Goal: Navigation & Orientation: Understand site structure

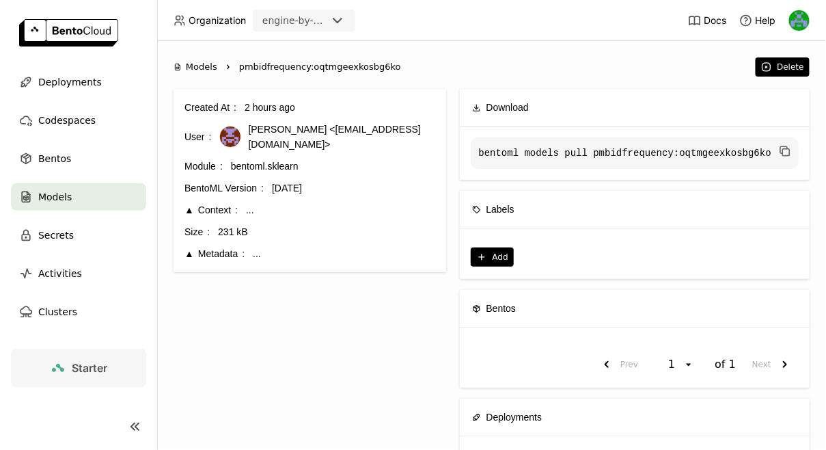
click at [553, 155] on code "bentoml models pull pmbidfrequency:oqtmgeexkosbg6ko" at bounding box center [635, 152] width 328 height 31
click at [67, 164] on span "Bentos" at bounding box center [54, 158] width 33 height 16
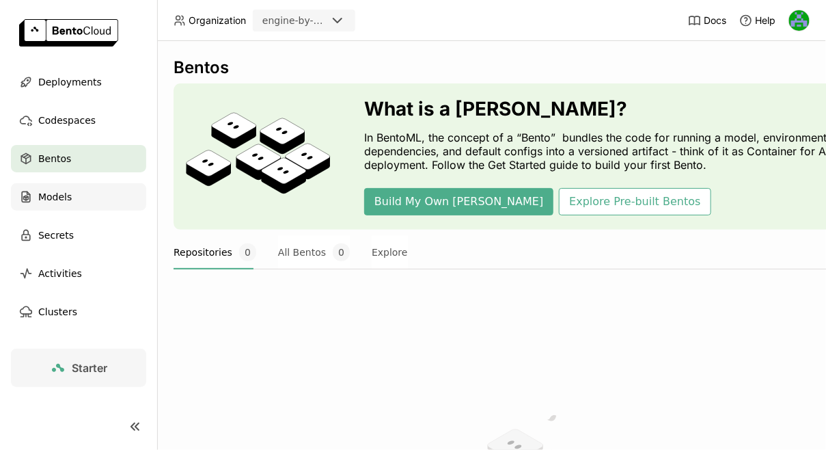
click at [62, 195] on span "Models" at bounding box center [54, 197] width 33 height 16
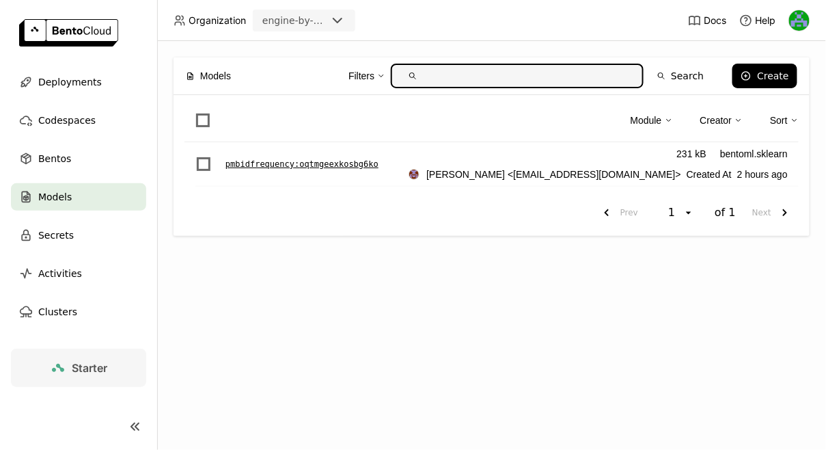
click at [317, 164] on p "pmbidfrequency : oqtmgeexkosbg6ko" at bounding box center [302, 164] width 153 height 14
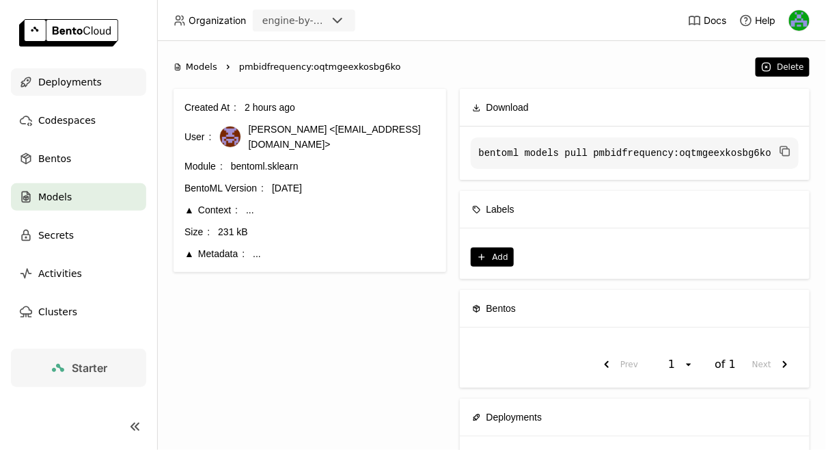
click at [73, 95] on div "Deployments" at bounding box center [78, 81] width 135 height 27
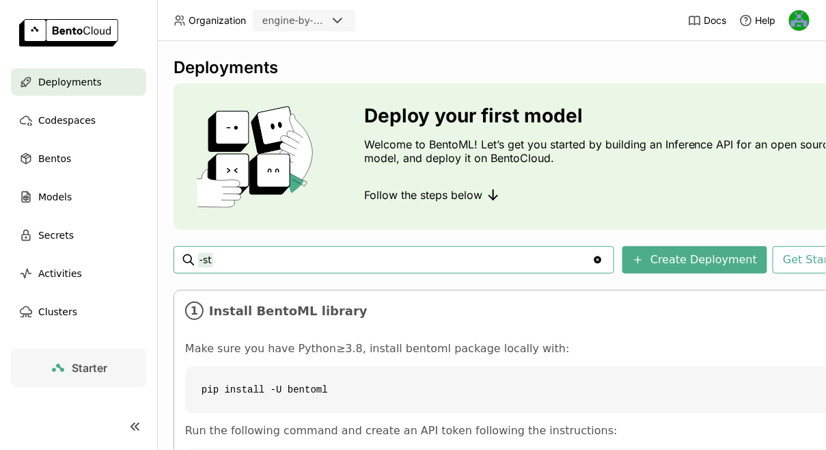
type input "-"
type input "status:running"
click at [189, 252] on div at bounding box center [189, 260] width 14 height 26
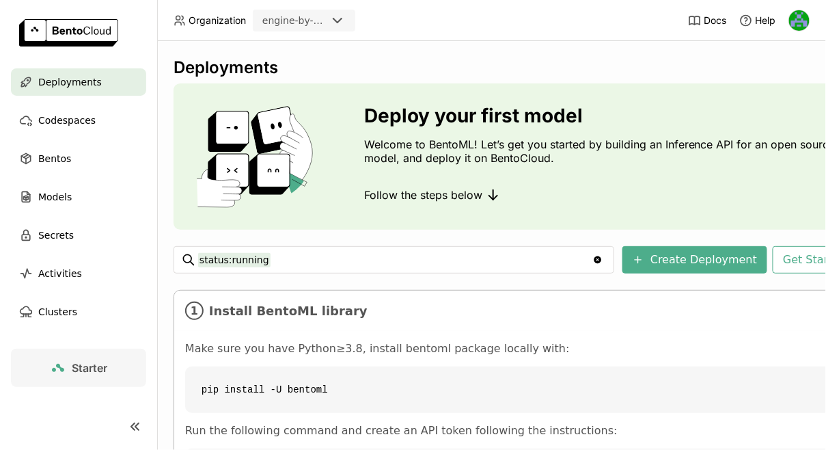
click at [602, 256] on icon "Clear value" at bounding box center [599, 260] width 8 height 8
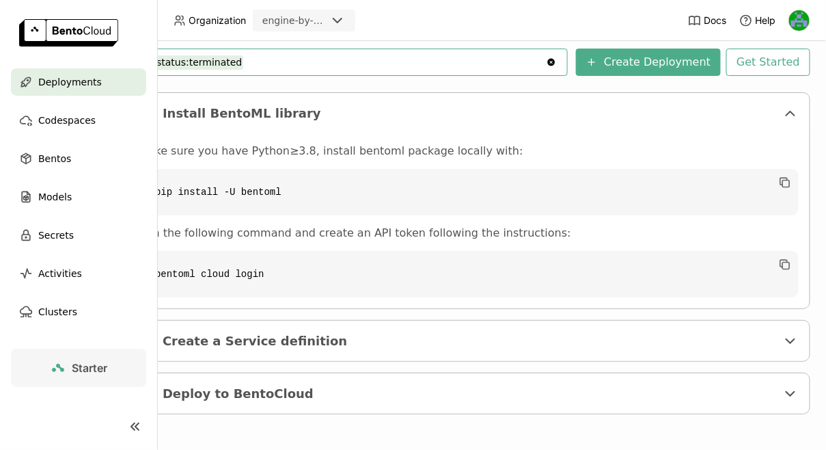
scroll to position [197, 0]
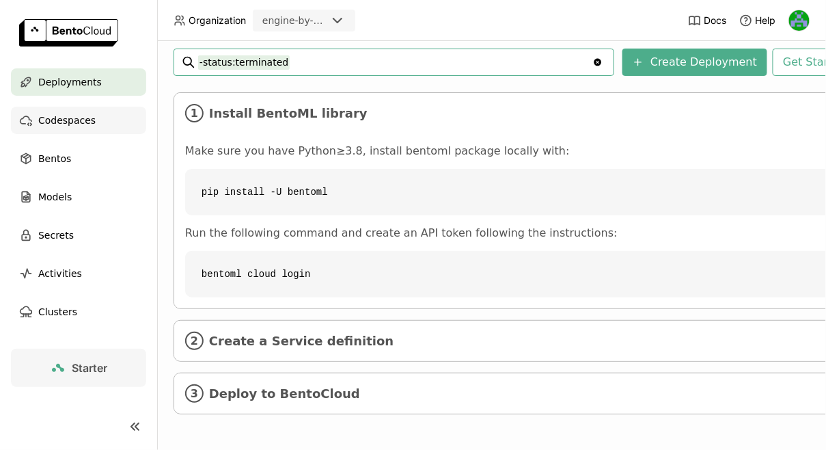
click at [89, 131] on div "Codespaces" at bounding box center [78, 120] width 135 height 27
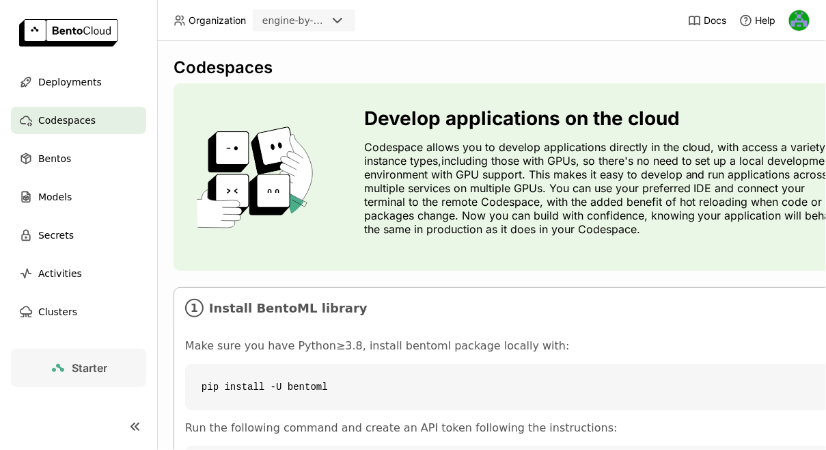
click at [329, 22] on input "Selected engine-by-moneylion." at bounding box center [328, 21] width 1 height 14
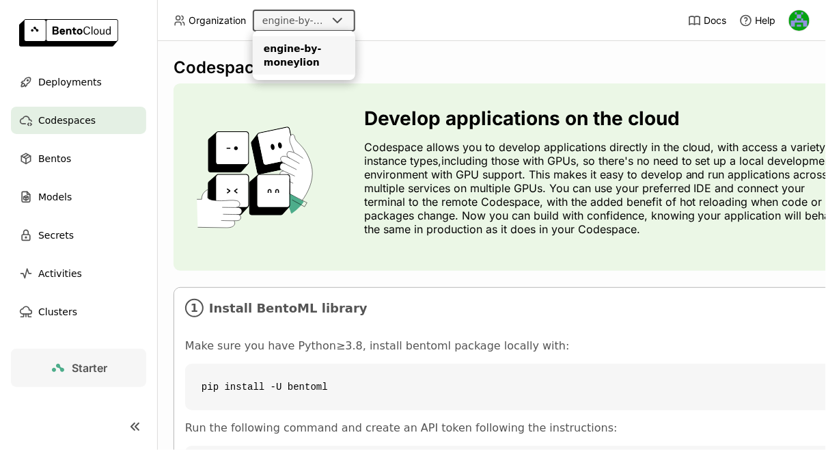
click at [437, 55] on div "Codespaces Develop applications on the cloud Codespace allows you to develop ap…" at bounding box center [491, 245] width 669 height 409
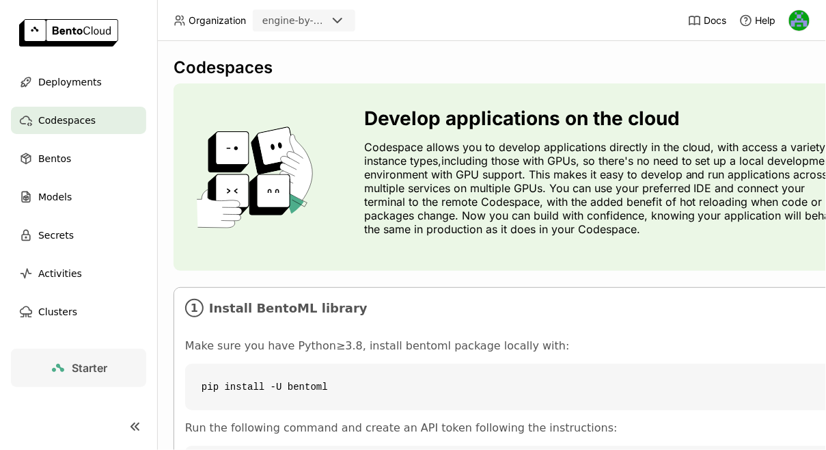
click at [795, 25] on img at bounding box center [799, 20] width 21 height 21
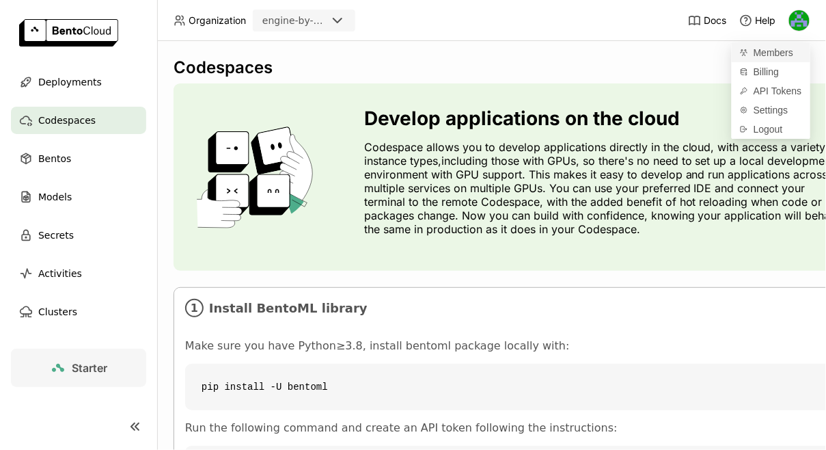
click at [766, 55] on span "Members" at bounding box center [774, 52] width 40 height 12
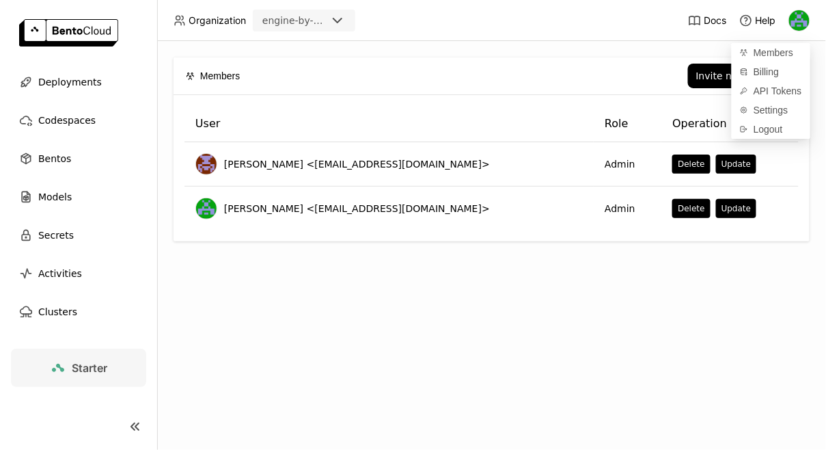
click at [552, 284] on div "Members Invite new member User Role Operation [PERSON_NAME] <[EMAIL_ADDRESS][DO…" at bounding box center [491, 245] width 669 height 409
